Goal: Task Accomplishment & Management: Manage account settings

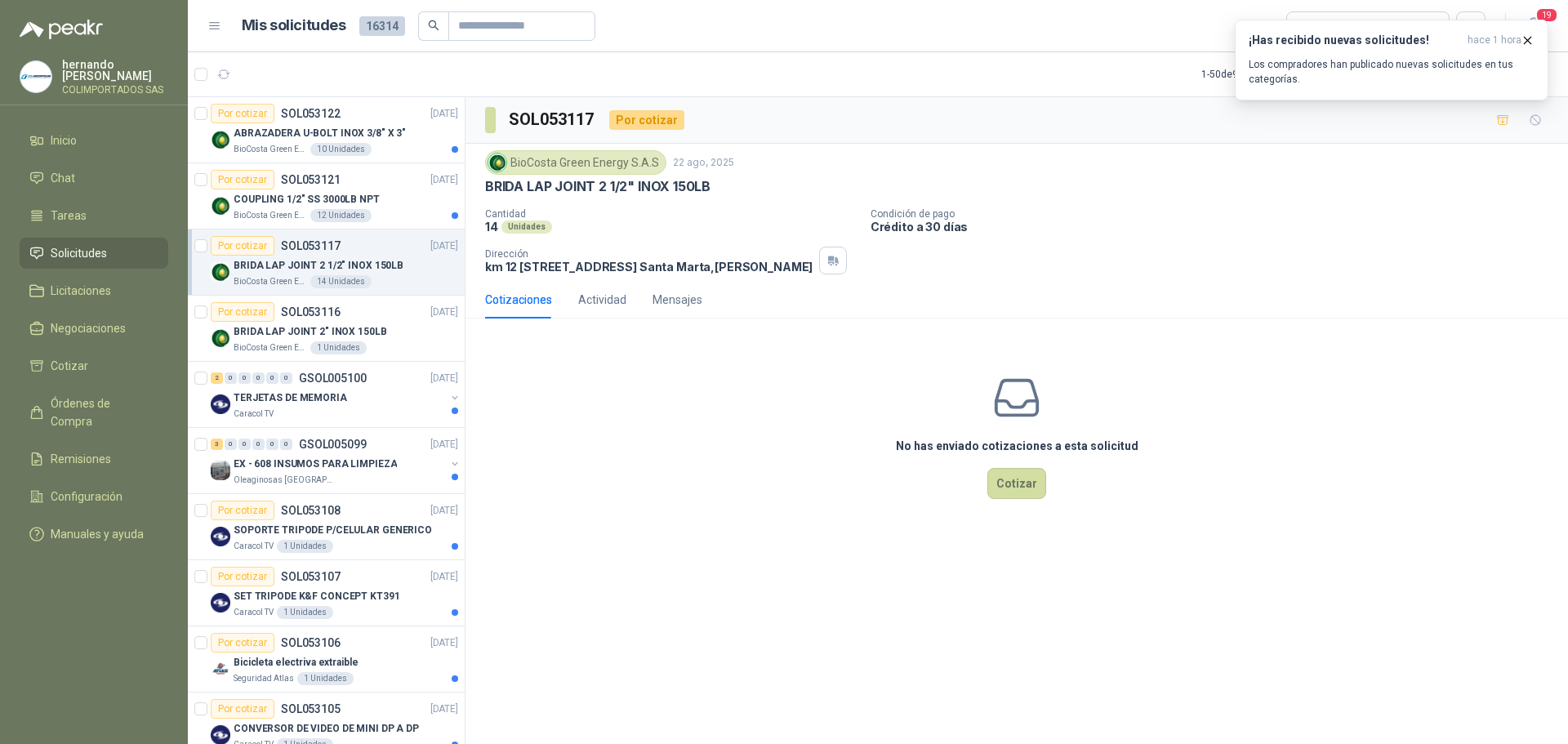
click at [1336, 55] on div "¡Has recibido nuevas solicitudes! hace 1 hora Los compradores han publicado nue…" at bounding box center [1391, 60] width 286 height 53
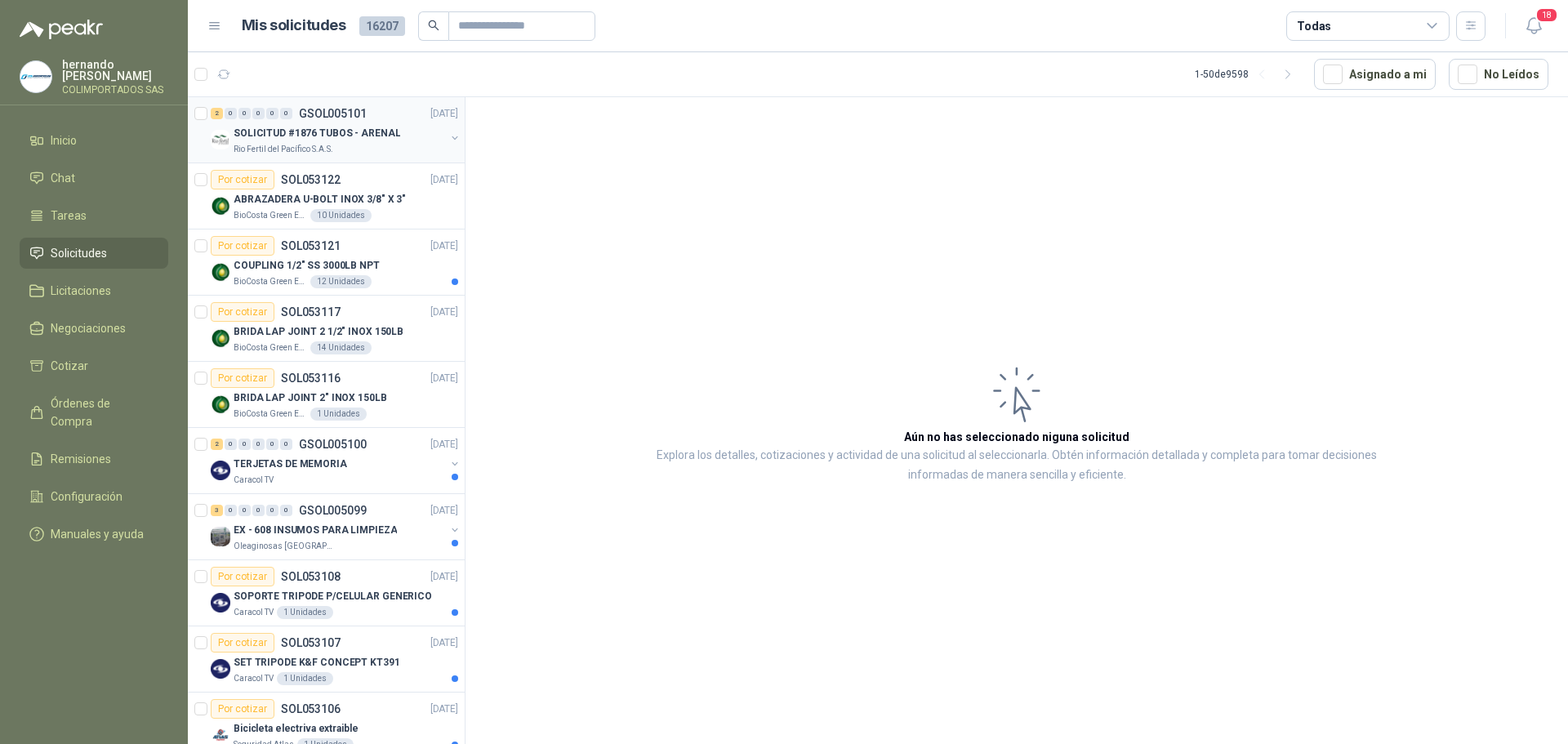
click at [363, 152] on div "Rio Fertil del Pacífico S.A.S." at bounding box center [339, 148] width 211 height 13
